Goal: Task Accomplishment & Management: Manage account settings

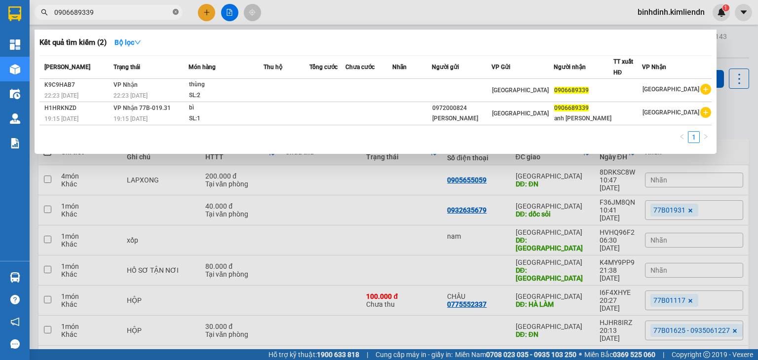
click at [174, 12] on icon "close-circle" at bounding box center [176, 12] width 6 height 6
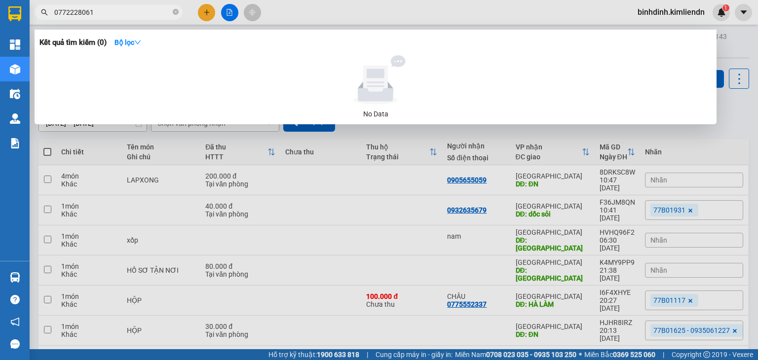
type input "0772228061"
click at [177, 11] on icon "close-circle" at bounding box center [176, 12] width 6 height 6
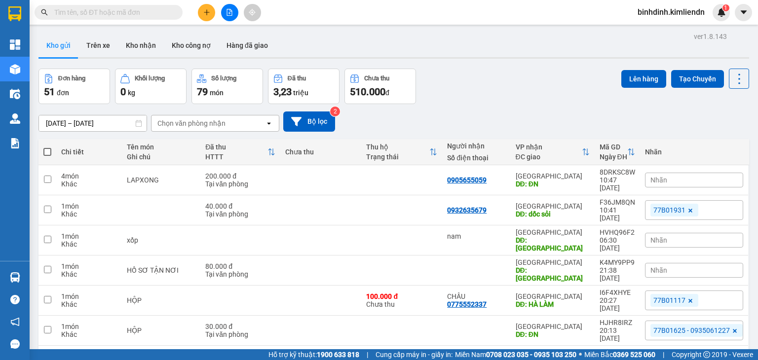
paste input "- 0876640555"
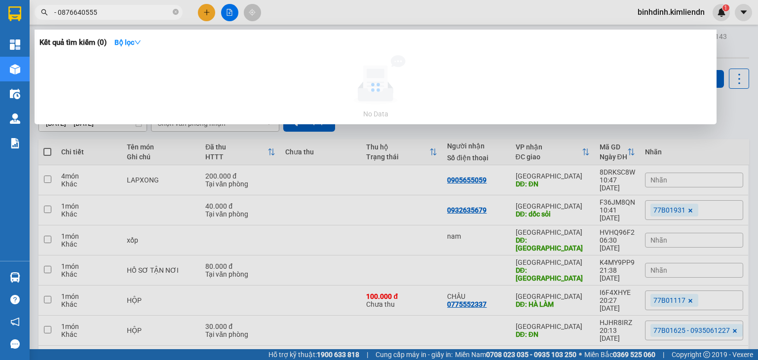
click at [60, 12] on input "- 0876640555" at bounding box center [112, 12] width 116 height 11
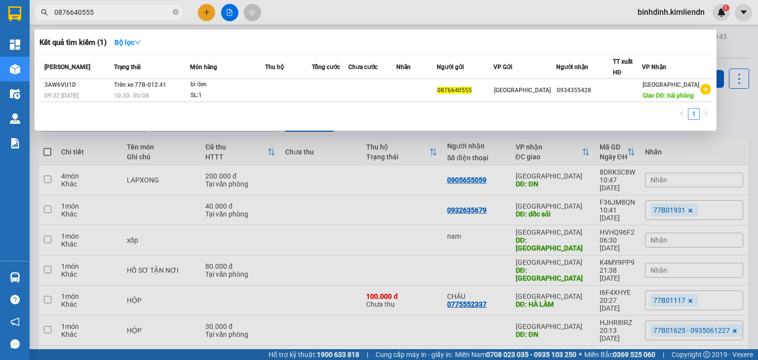
type input "0876640555"
click at [467, 202] on div at bounding box center [379, 180] width 758 height 360
click at [102, 18] on span "0876640555" at bounding box center [109, 12] width 148 height 15
click at [110, 15] on input "0876640555" at bounding box center [112, 12] width 116 height 11
click at [173, 14] on icon "close-circle" at bounding box center [176, 12] width 6 height 6
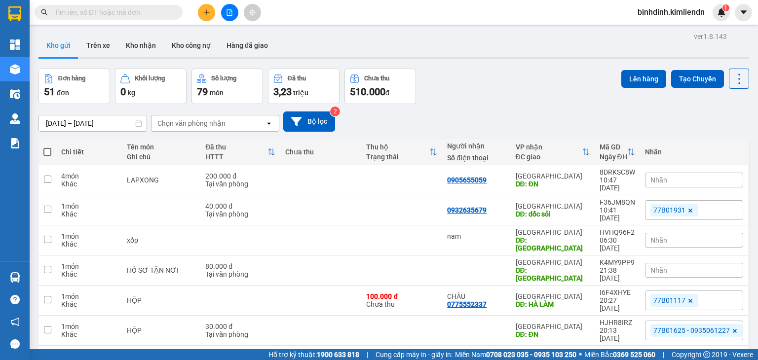
paste input "0877174333"
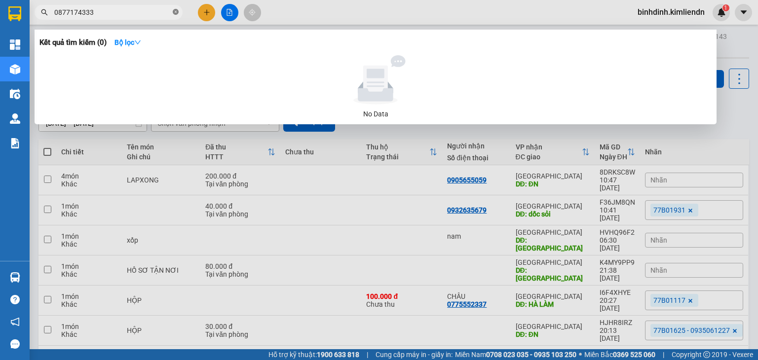
type input "0877174333"
